Goal: Task Accomplishment & Management: Use online tool/utility

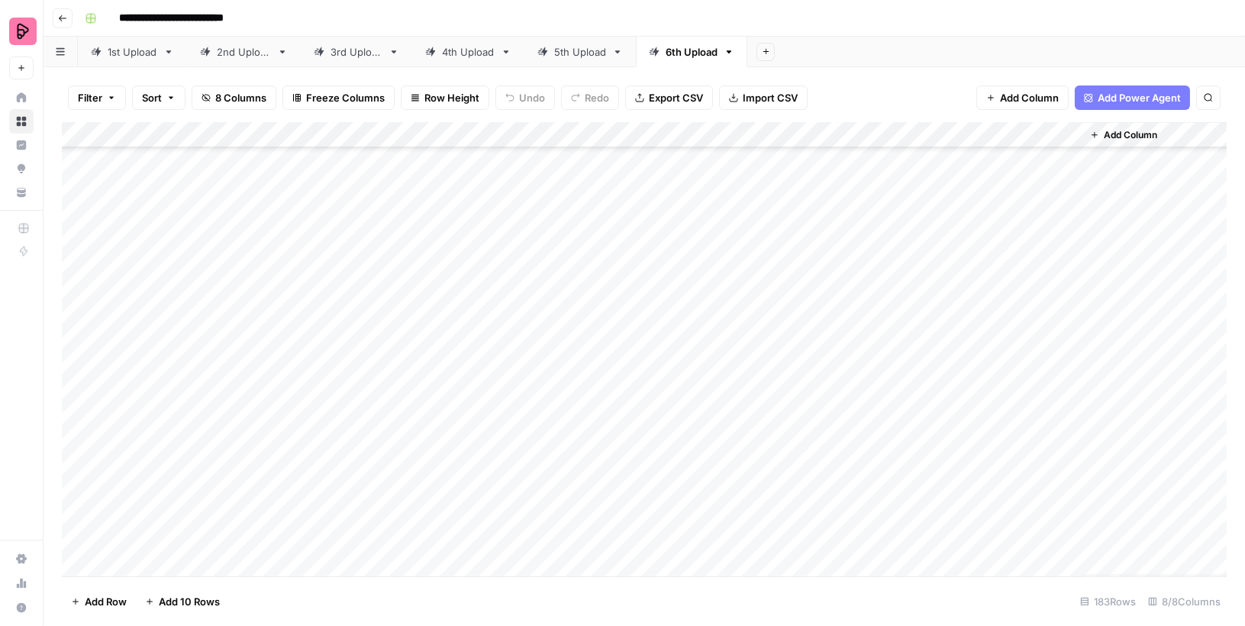
scroll to position [4345, 0]
click at [1066, 538] on div "Add Column" at bounding box center [644, 349] width 1165 height 454
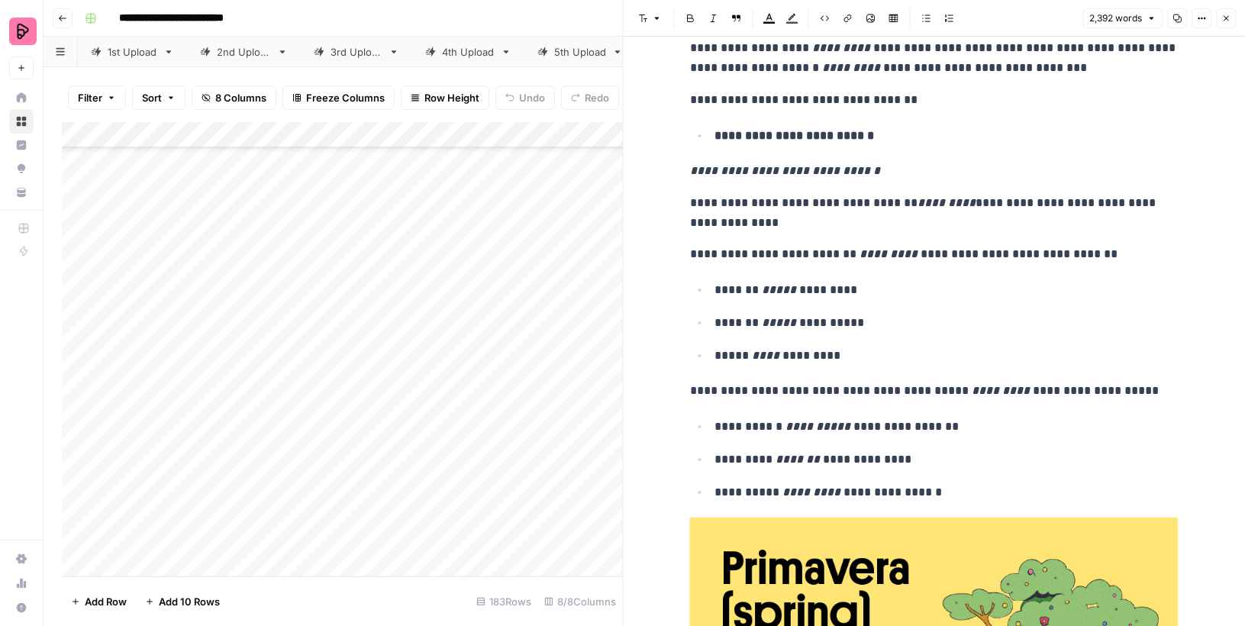
scroll to position [2699, 0]
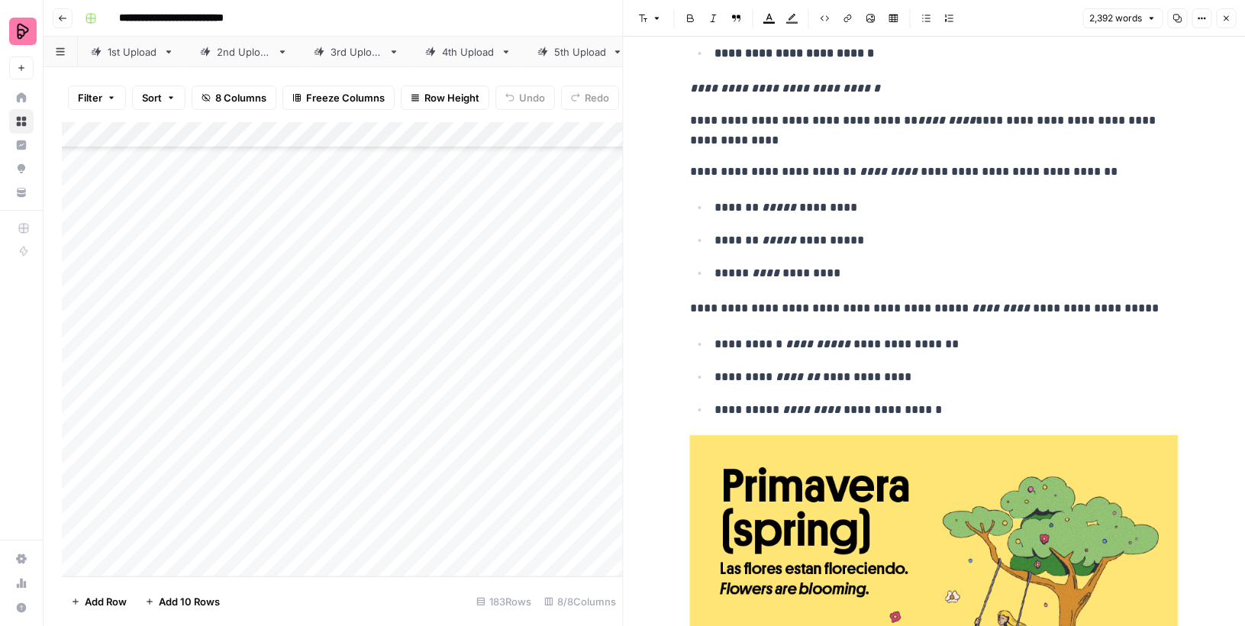
click at [1228, 22] on icon "button" at bounding box center [1225, 18] width 9 height 9
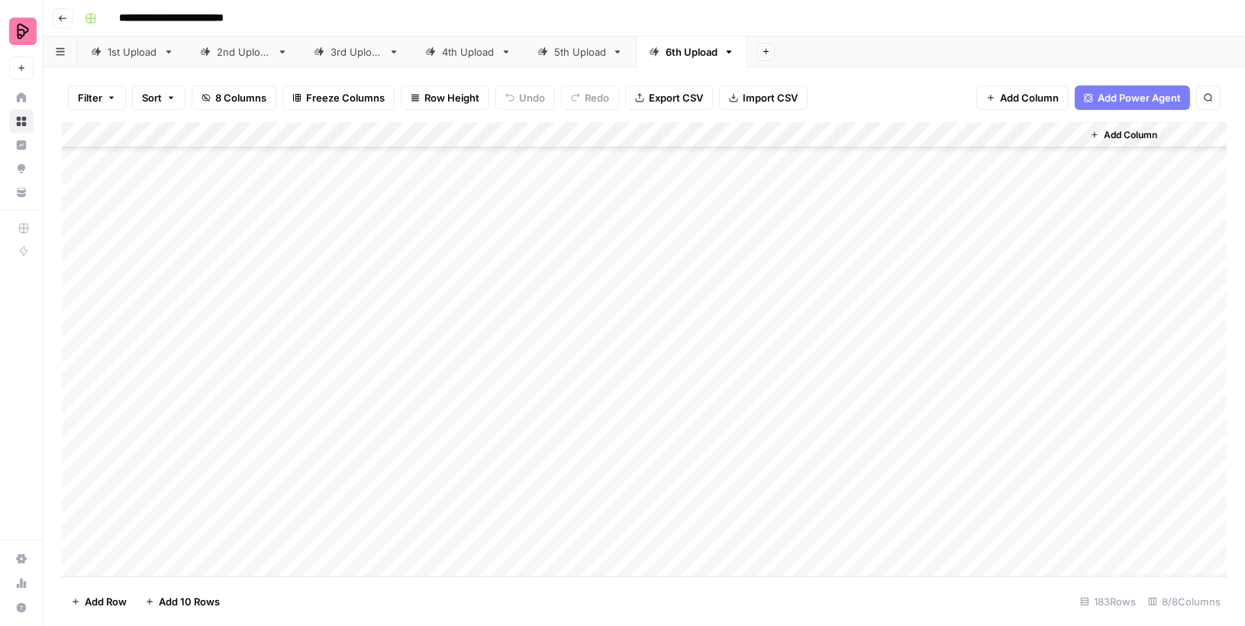
click at [1068, 326] on div "Add Column" at bounding box center [644, 349] width 1165 height 454
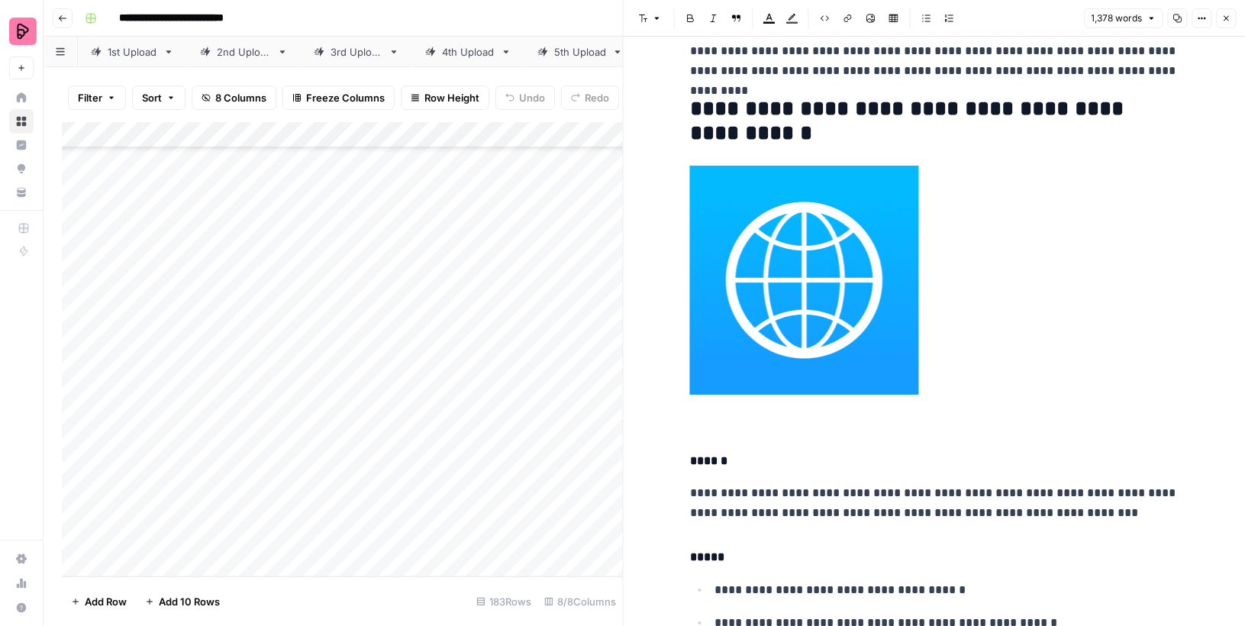
scroll to position [1853, 0]
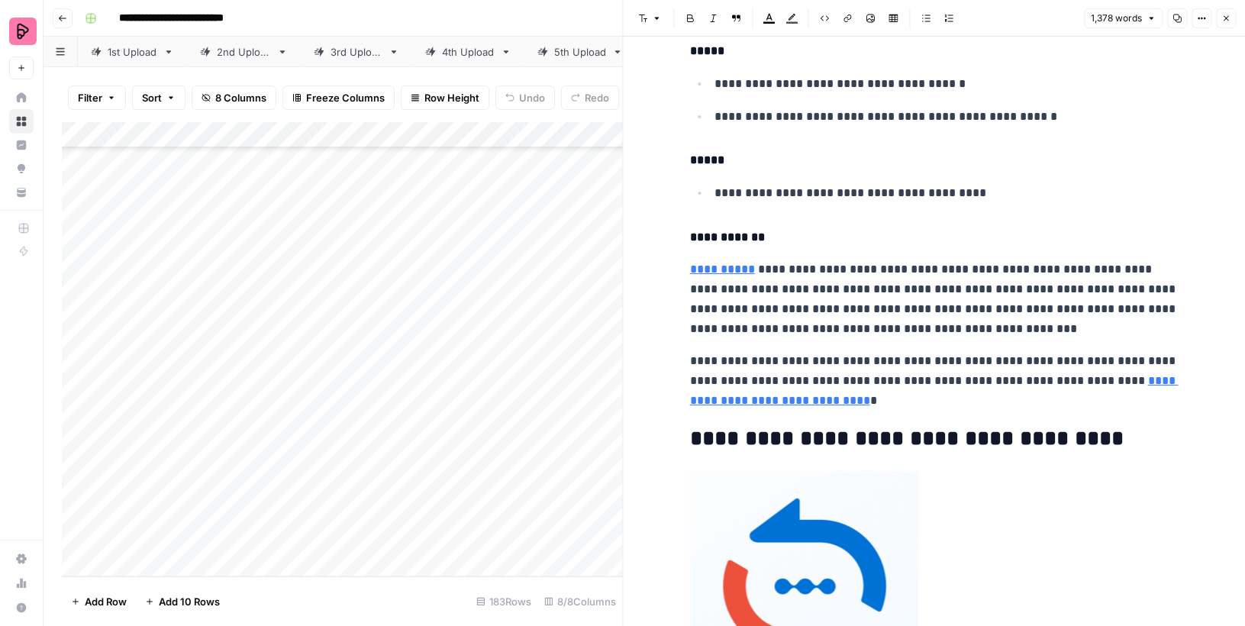
click at [1231, 16] on button "Close" at bounding box center [1226, 18] width 20 height 20
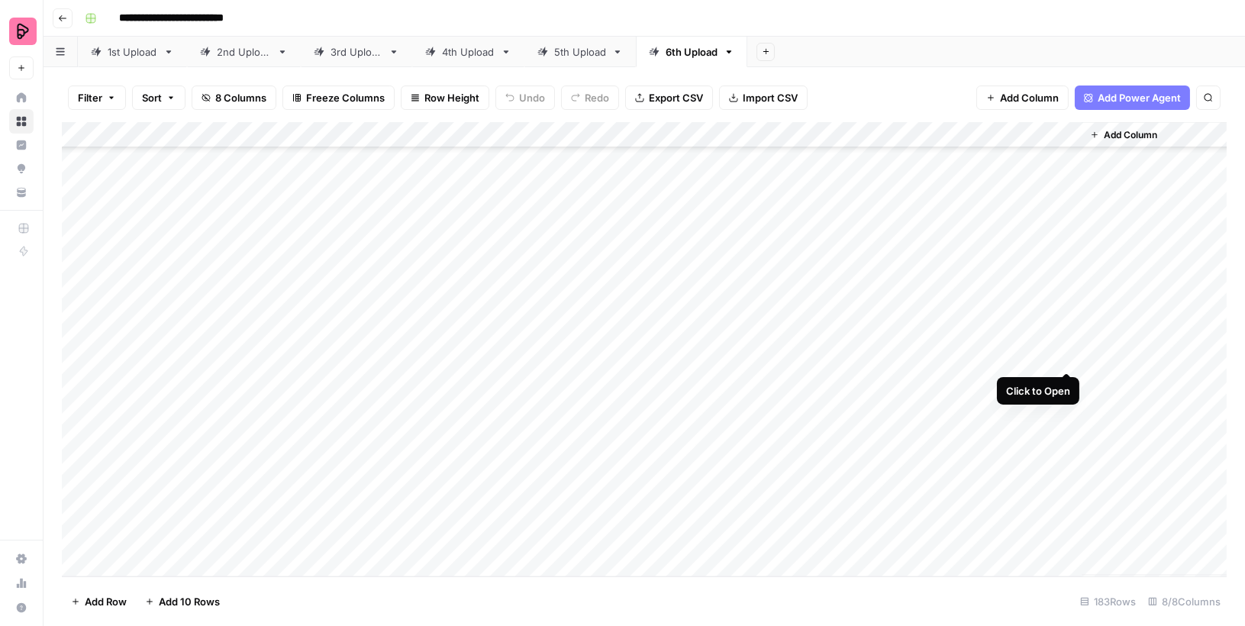
click at [1066, 354] on div "Add Column" at bounding box center [644, 349] width 1165 height 454
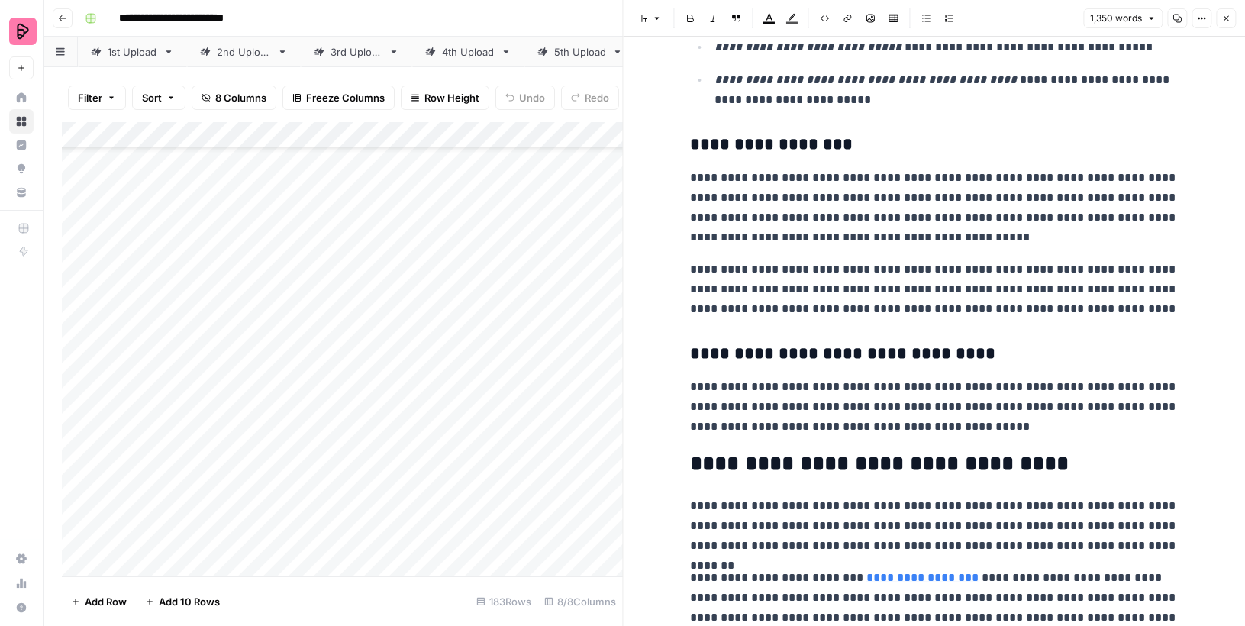
scroll to position [1599, 0]
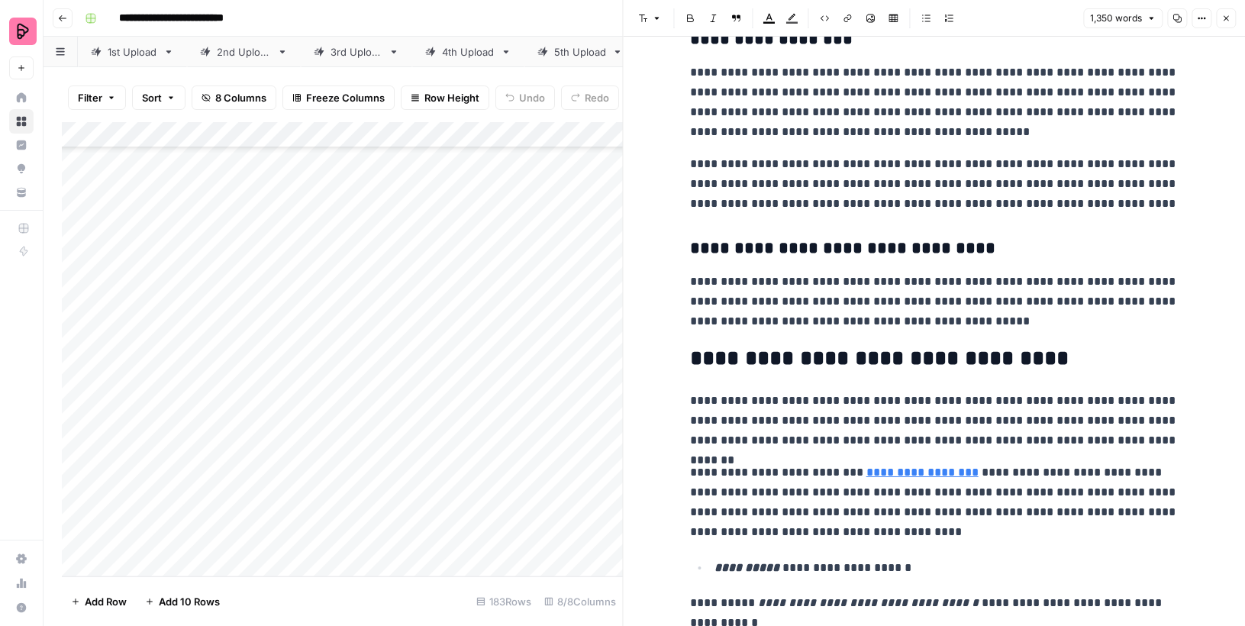
click at [1228, 18] on icon "button" at bounding box center [1225, 18] width 9 height 9
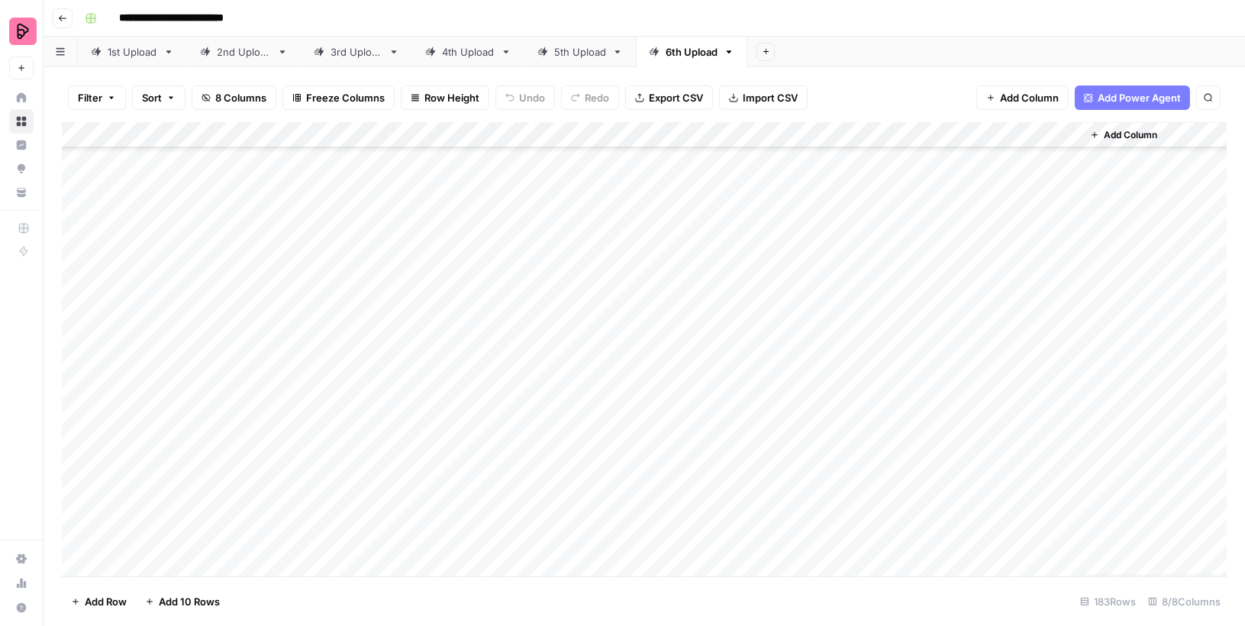
scroll to position [2673, 0]
click at [997, 369] on div "Add Column" at bounding box center [644, 349] width 1165 height 454
click at [1068, 363] on div "Add Column" at bounding box center [644, 349] width 1165 height 454
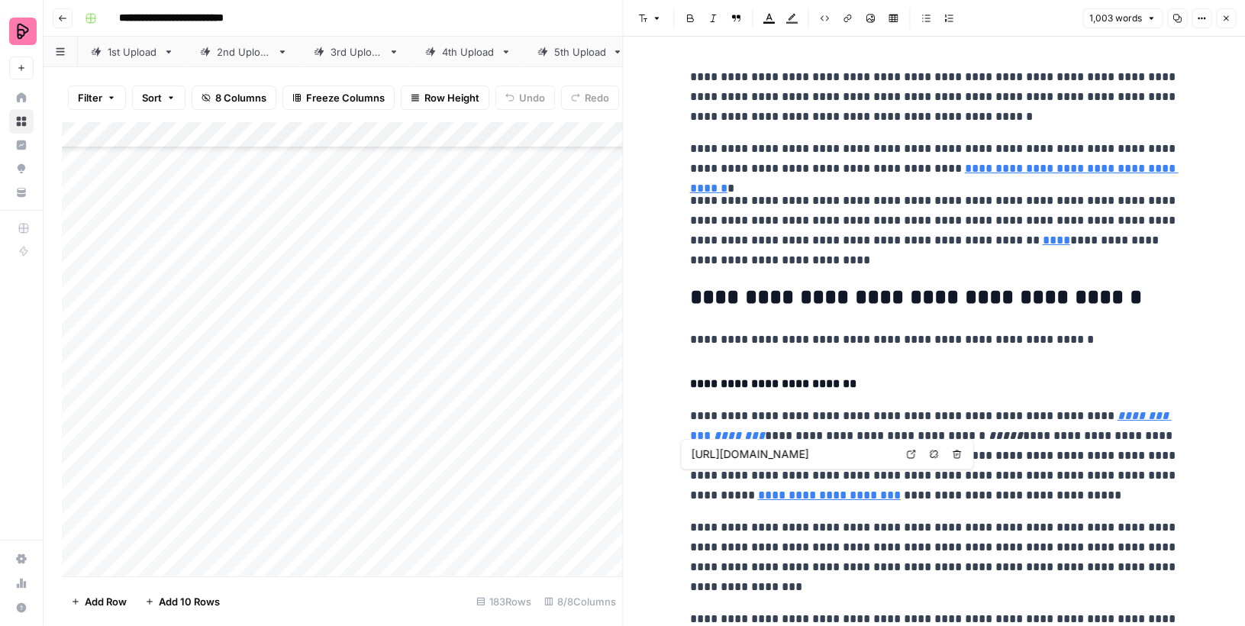
type input "[URL][DOMAIN_NAME]"
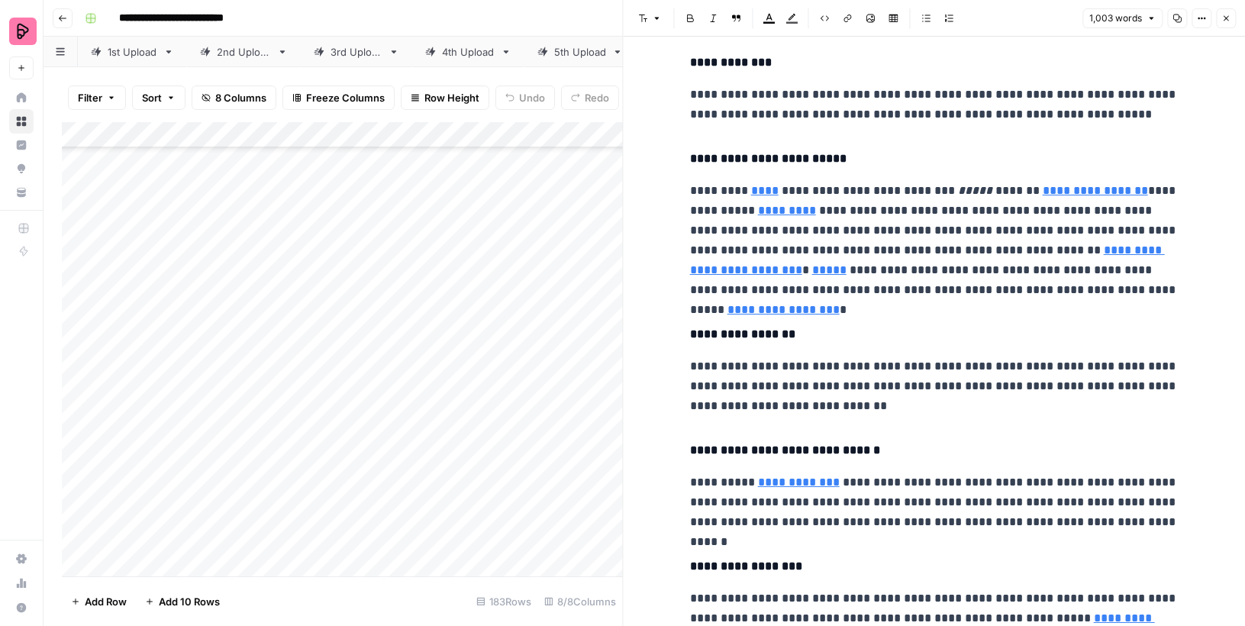
scroll to position [1617, 0]
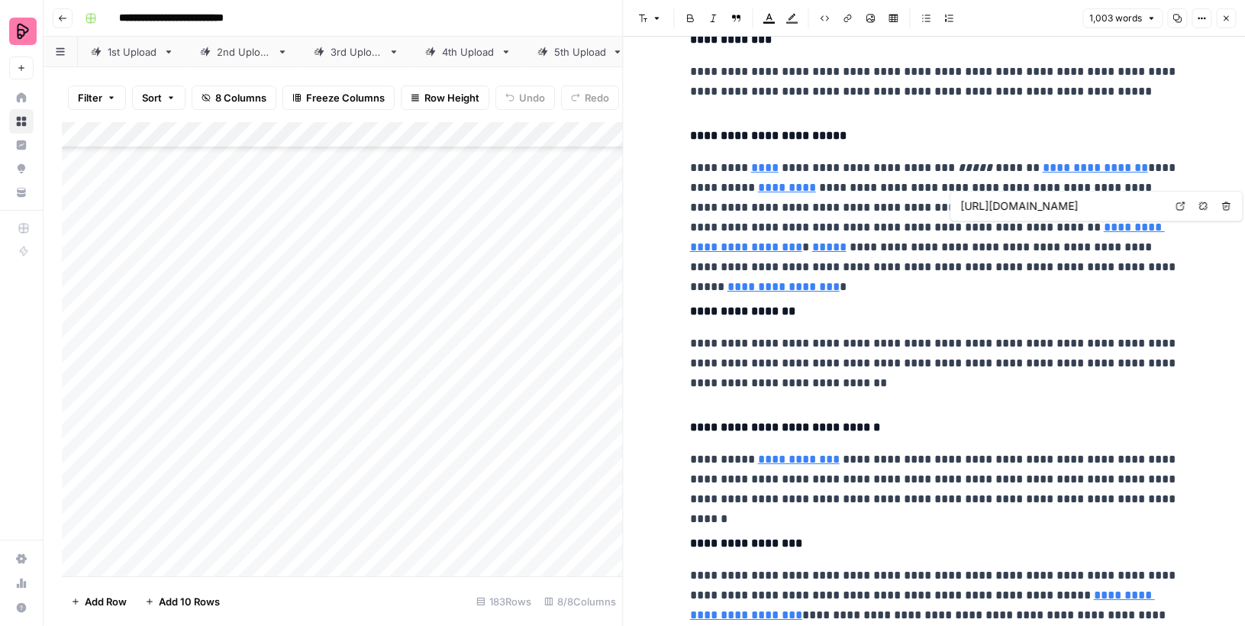
type input "[URL][DOMAIN_NAME]"
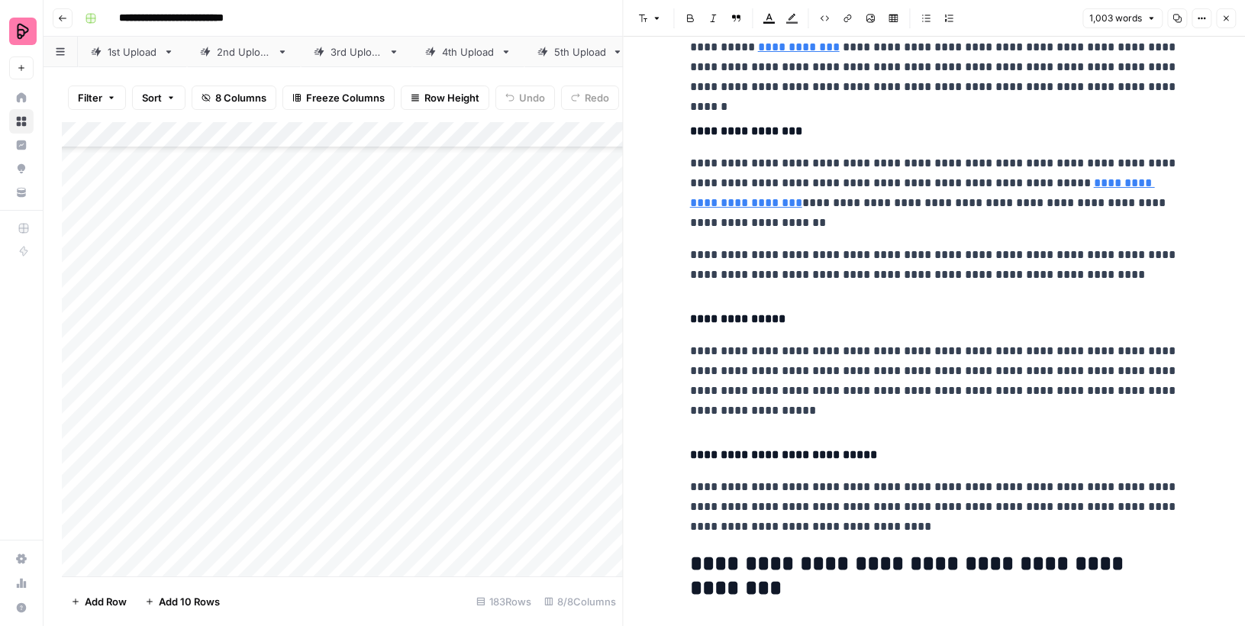
scroll to position [2191, 0]
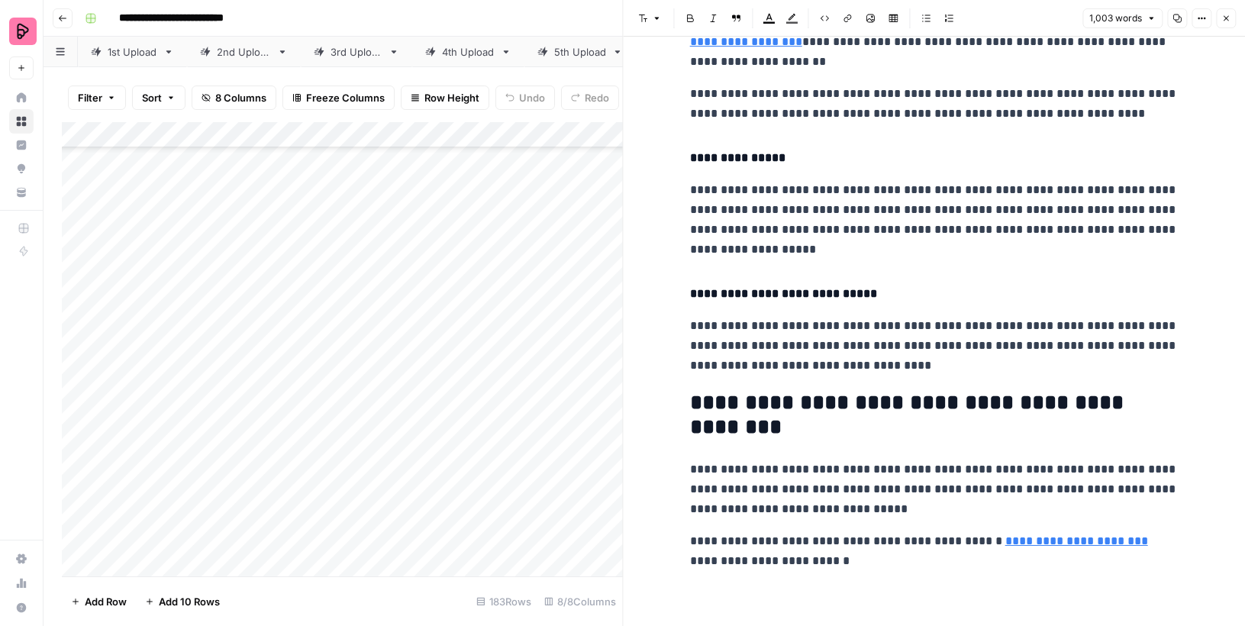
click at [1227, 18] on icon "button" at bounding box center [1225, 18] width 9 height 9
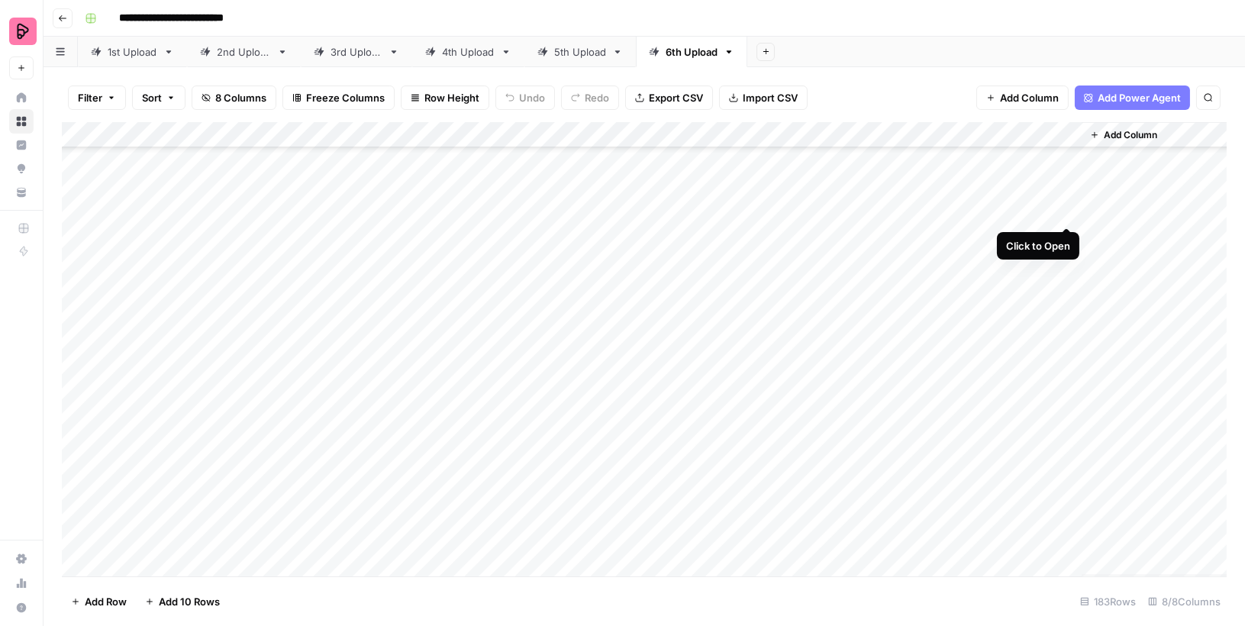
click at [1064, 210] on div "Add Column" at bounding box center [644, 349] width 1165 height 454
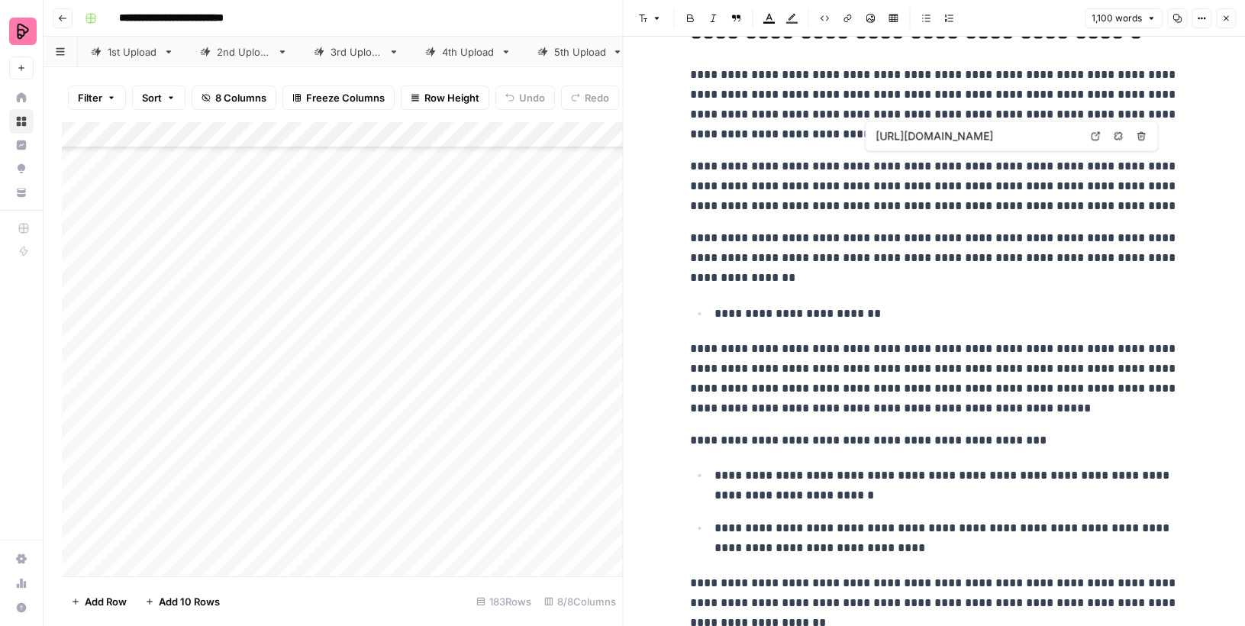
scroll to position [3710, 0]
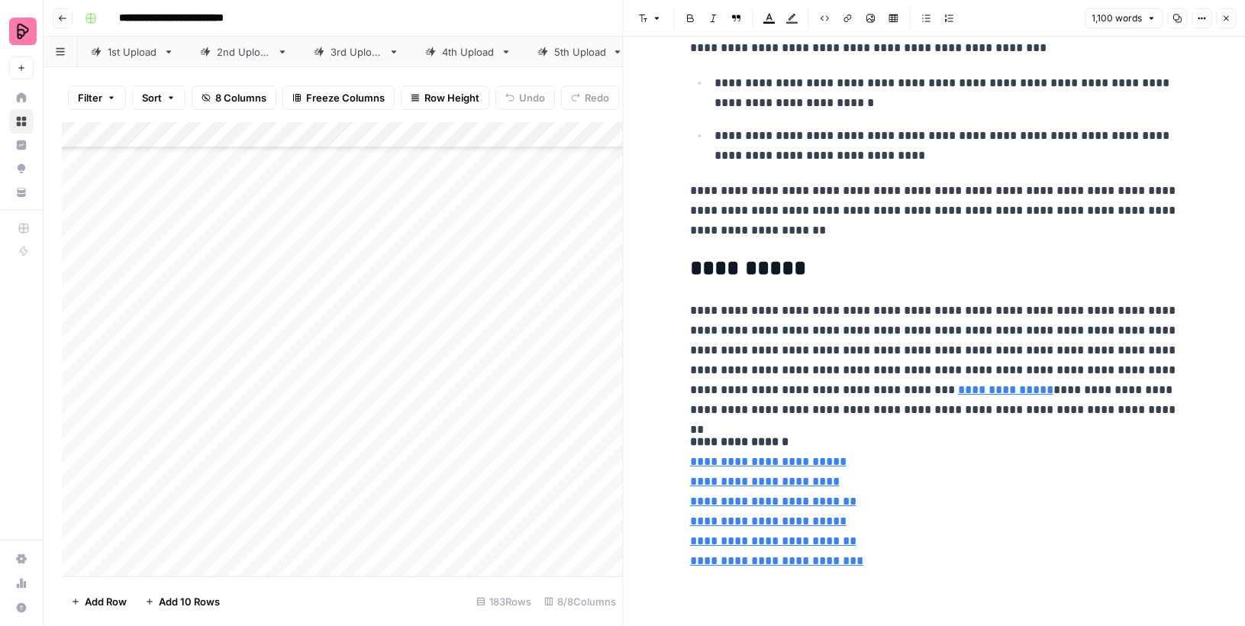
click at [1225, 16] on icon "button" at bounding box center [1225, 18] width 9 height 9
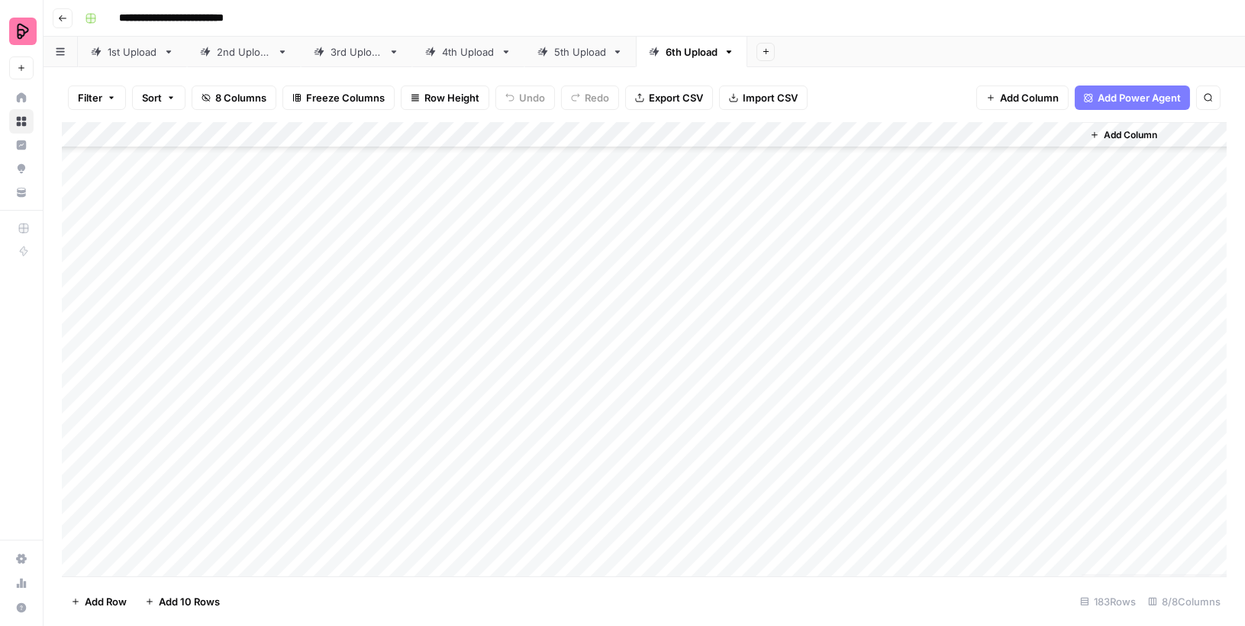
scroll to position [2451, 0]
click at [1061, 276] on div "Add Column" at bounding box center [644, 349] width 1165 height 454
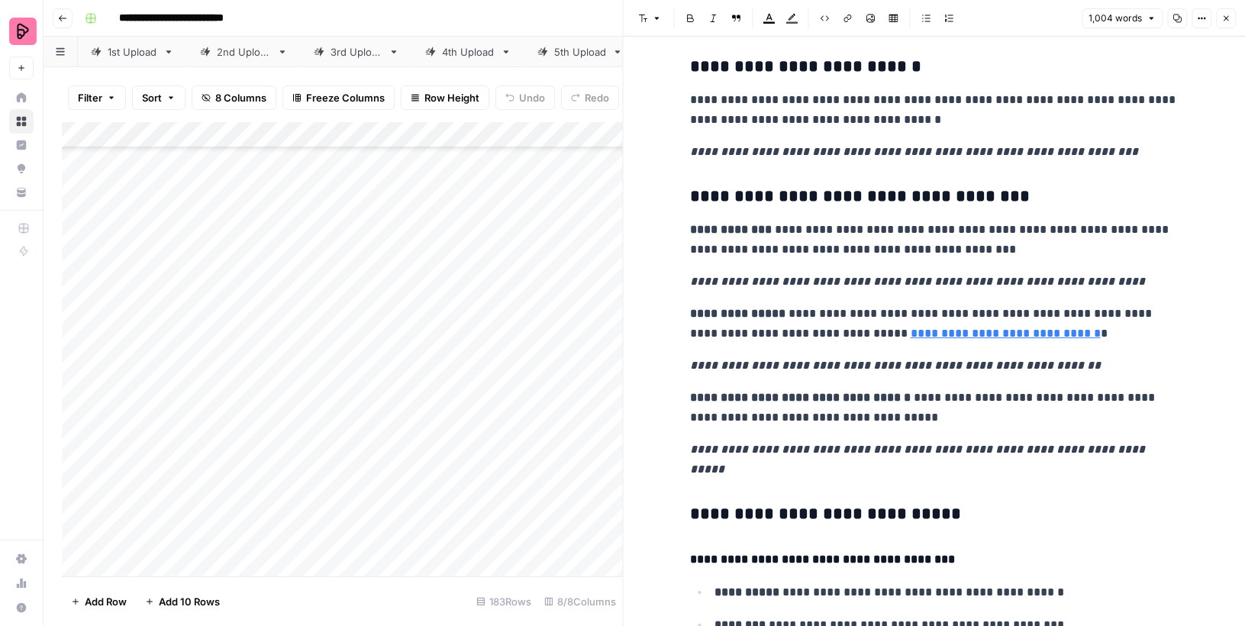
scroll to position [2194, 0]
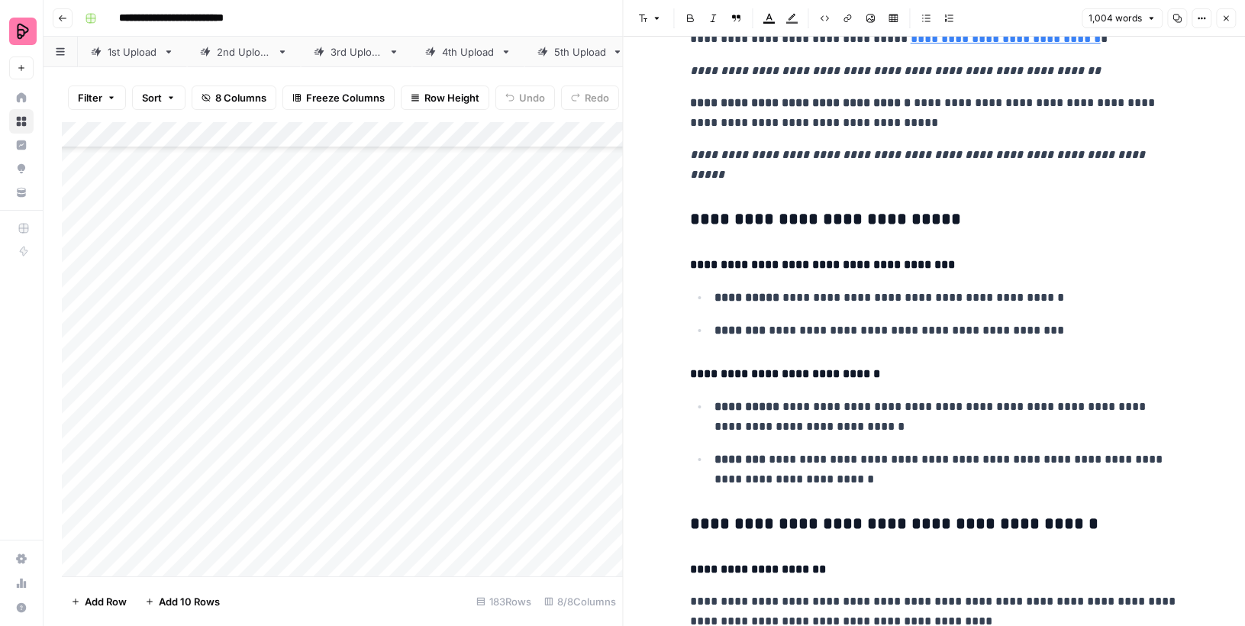
click at [1221, 15] on button "Close" at bounding box center [1226, 18] width 20 height 20
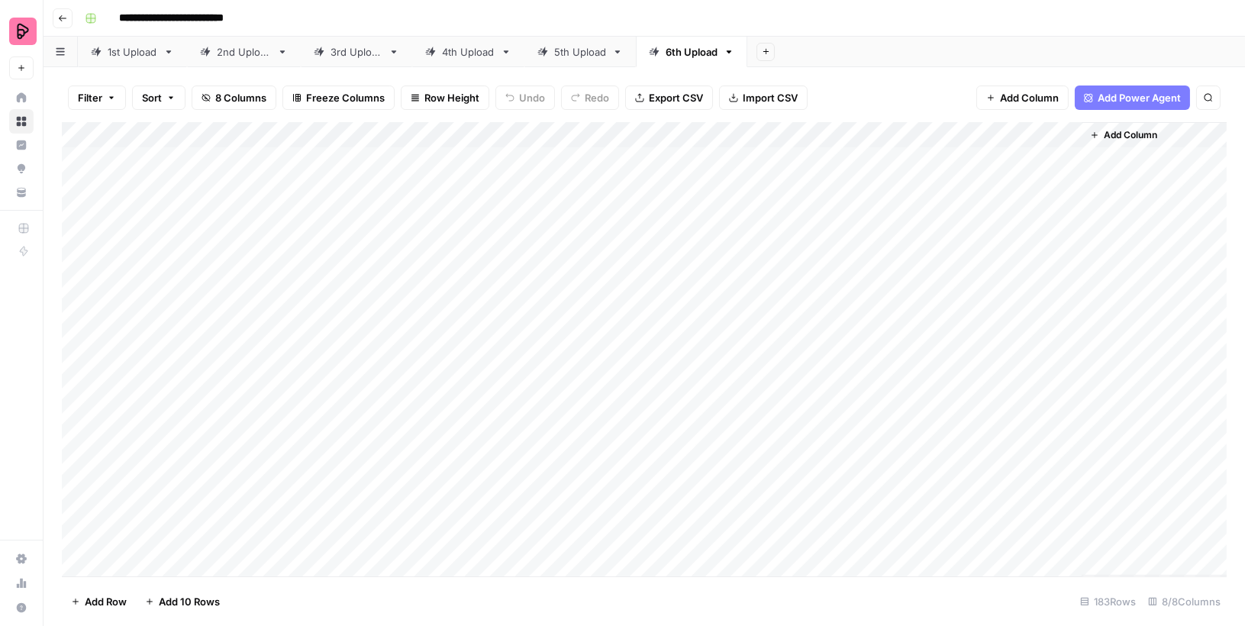
click at [680, 90] on span "Export CSV" at bounding box center [676, 97] width 54 height 15
